Goal: Information Seeking & Learning: Learn about a topic

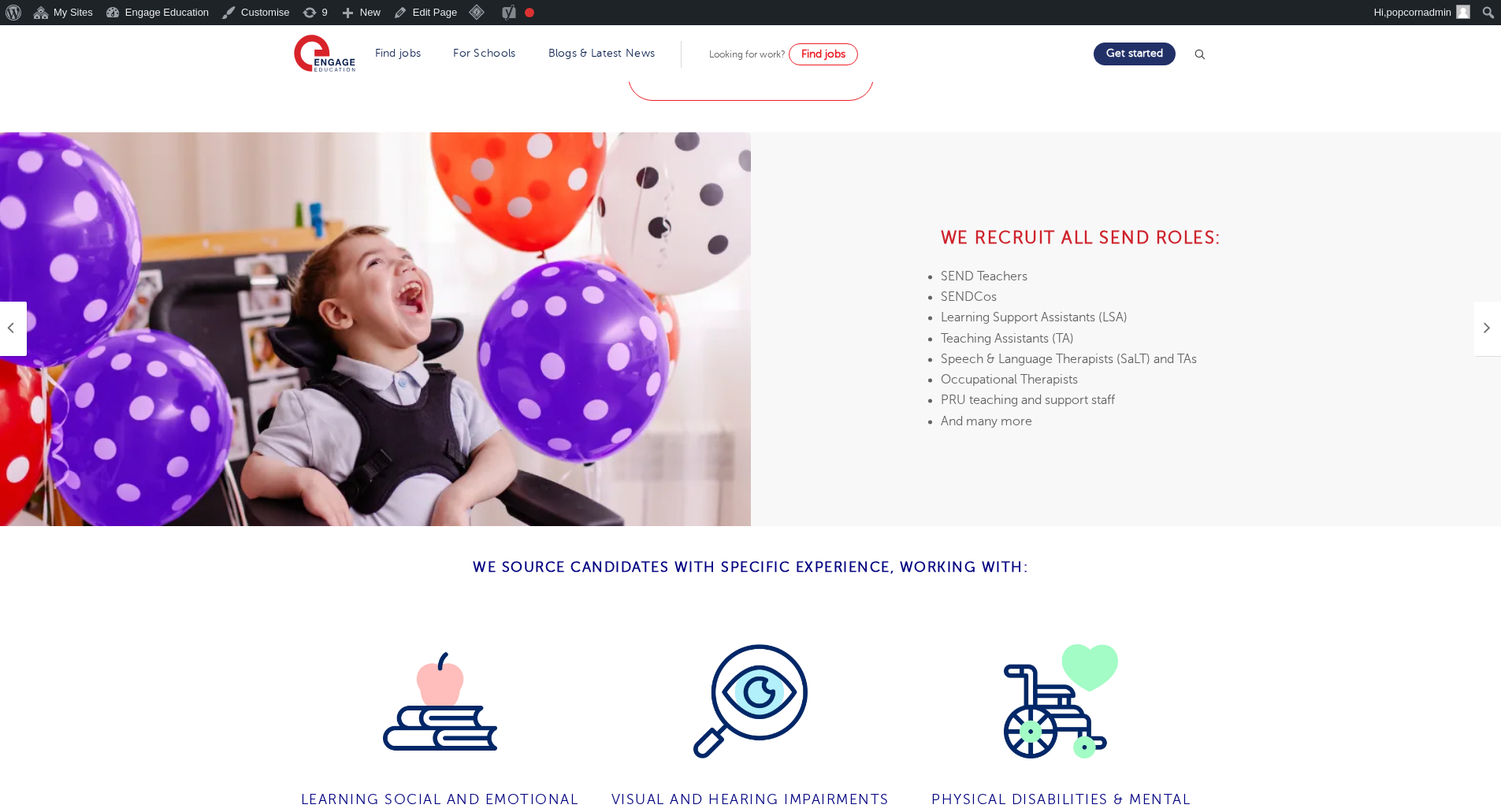
scroll to position [3267, 0]
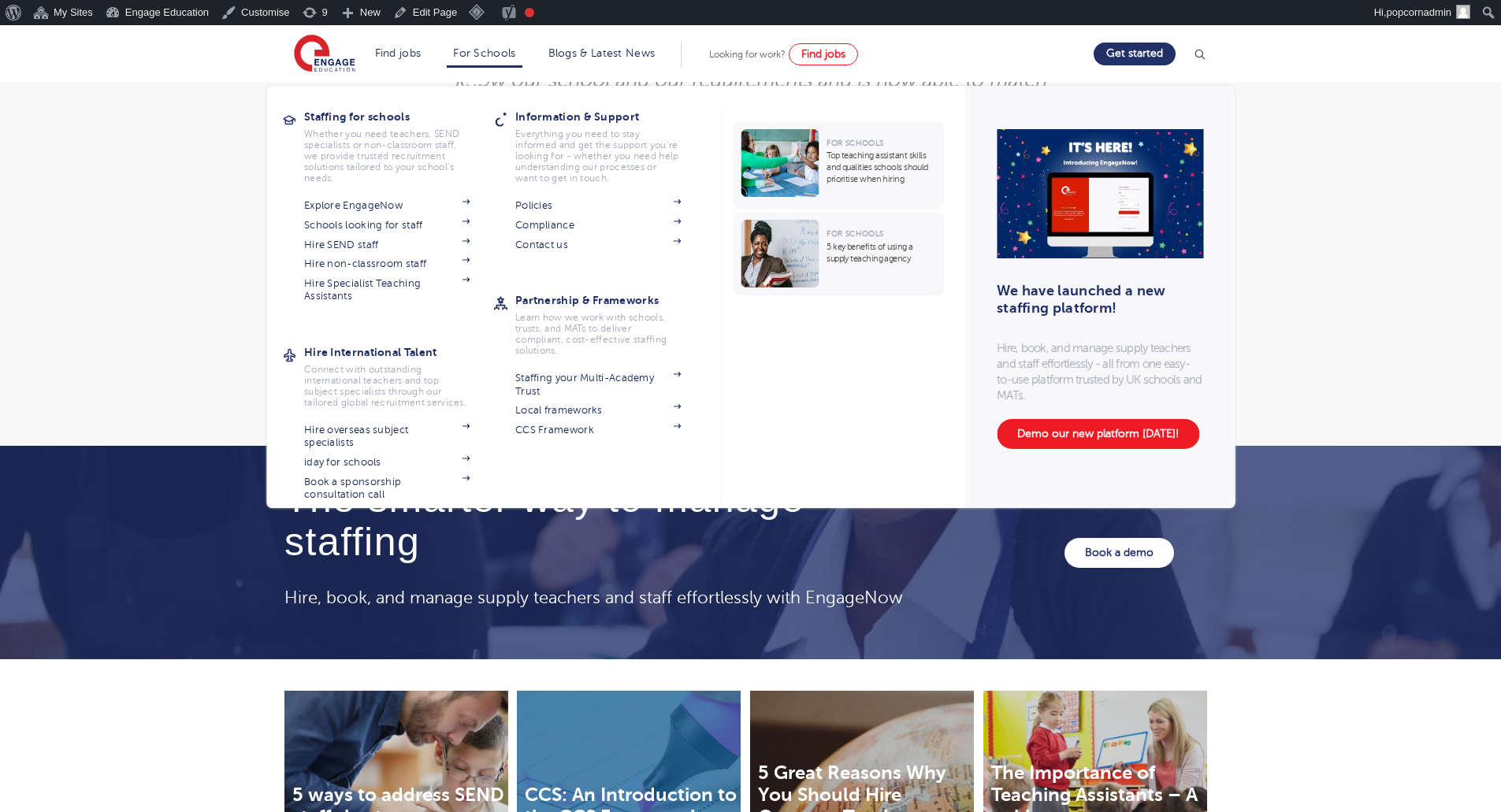
scroll to position [4515, 0]
